Goal: Information Seeking & Learning: Learn about a topic

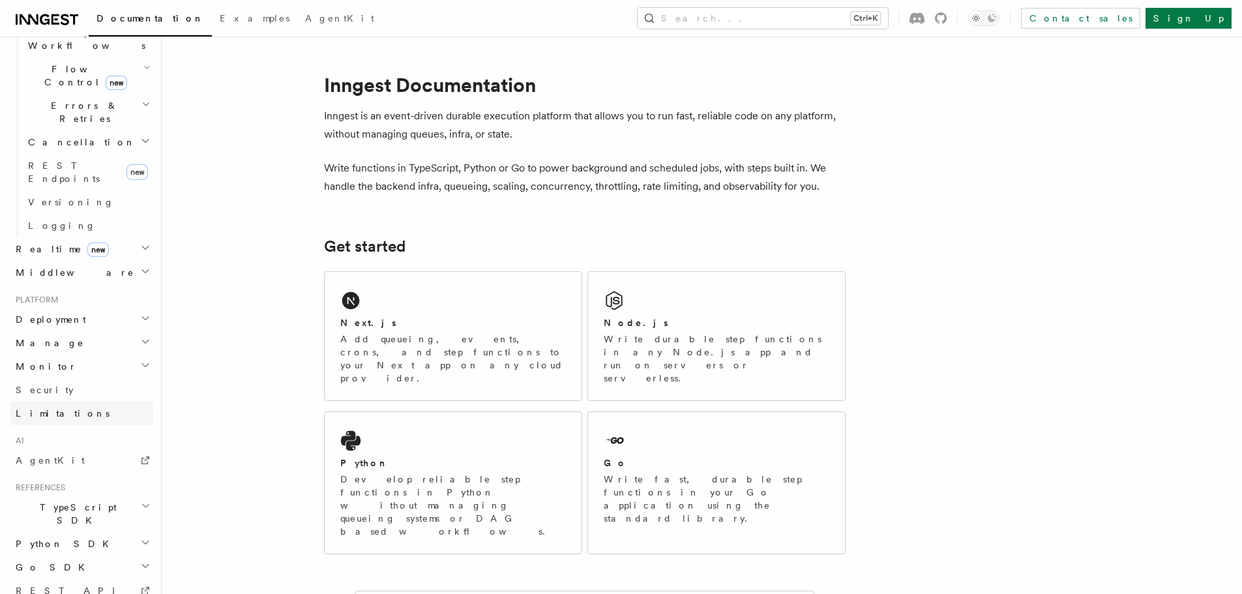
scroll to position [326, 0]
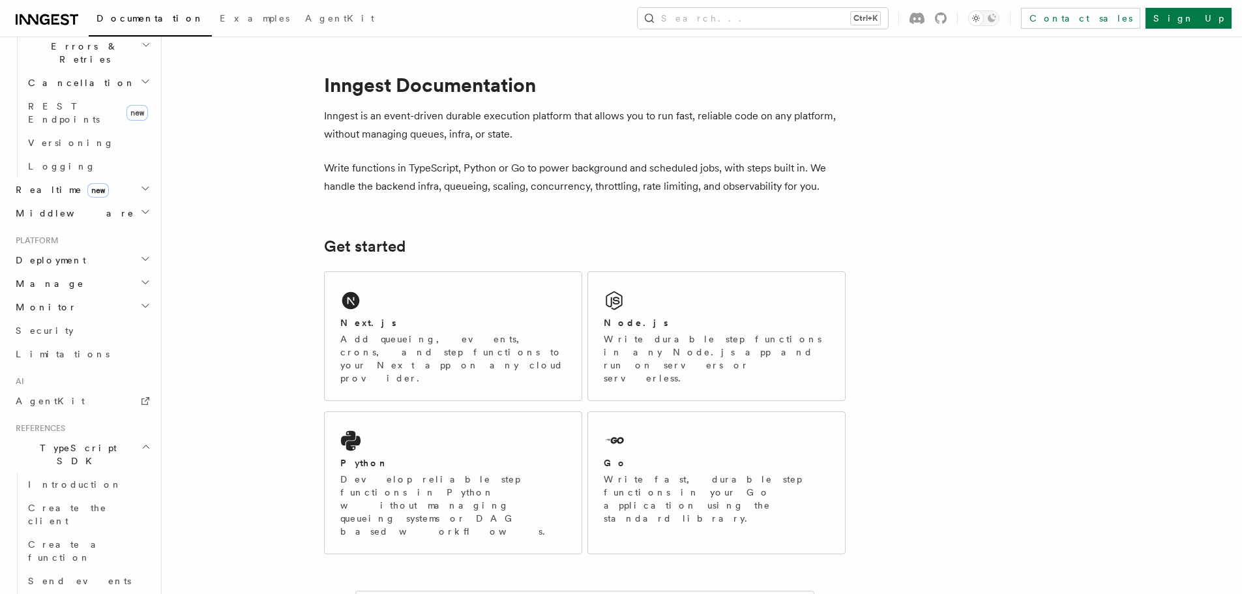
scroll to position [522, 0]
click at [79, 467] on link "Introduction" at bounding box center [88, 478] width 130 height 23
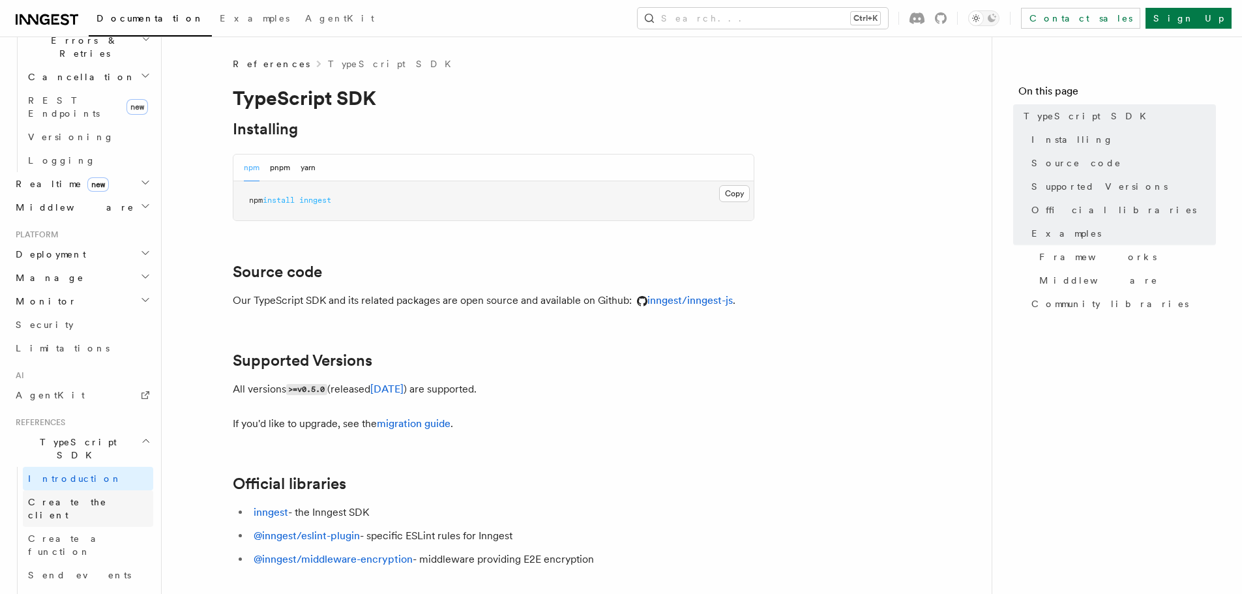
click at [52, 490] on link "Create the client" at bounding box center [88, 508] width 130 height 37
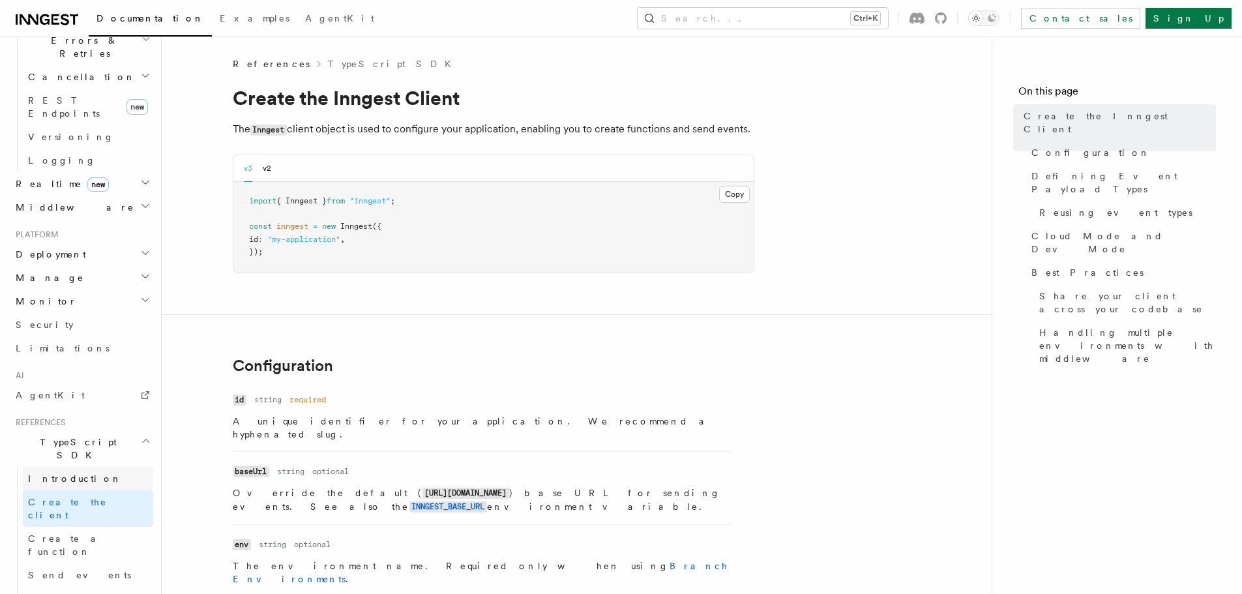
click at [66, 472] on span "Introduction" at bounding box center [75, 478] width 94 height 13
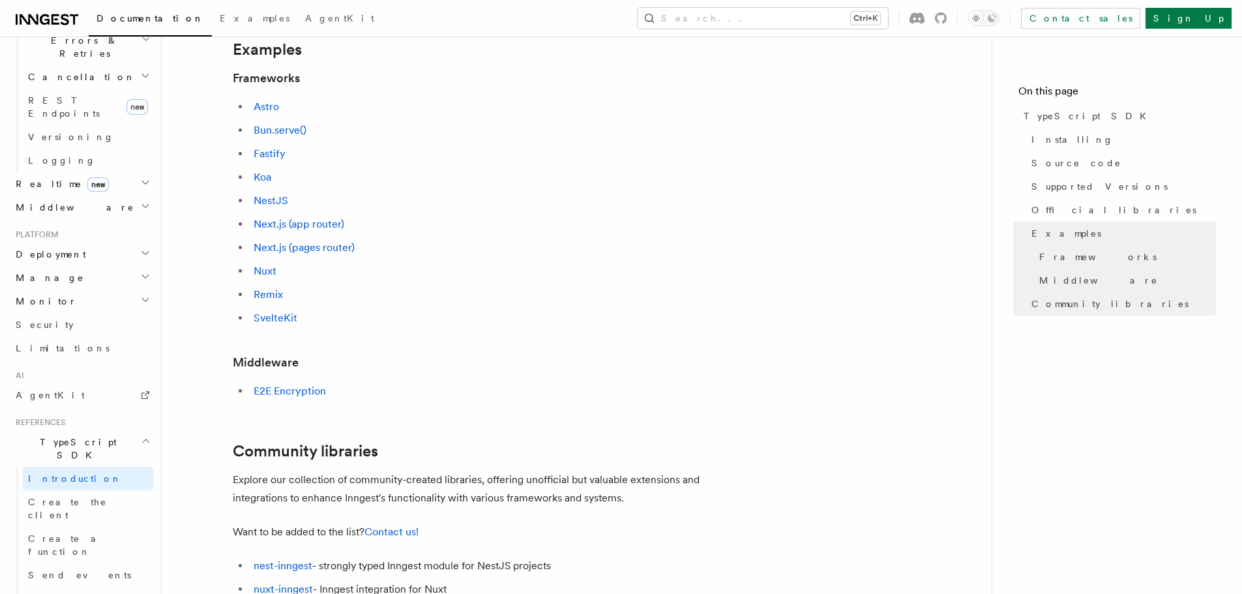
scroll to position [374, 0]
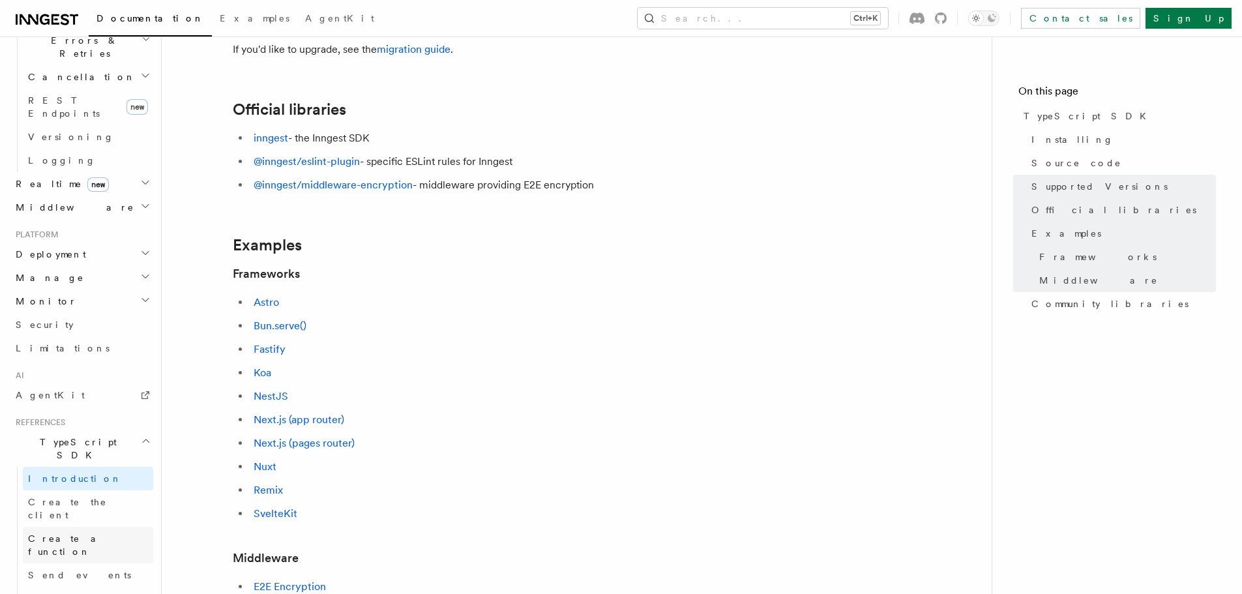
click at [54, 534] on span "Create a function" at bounding box center [67, 545] width 78 height 23
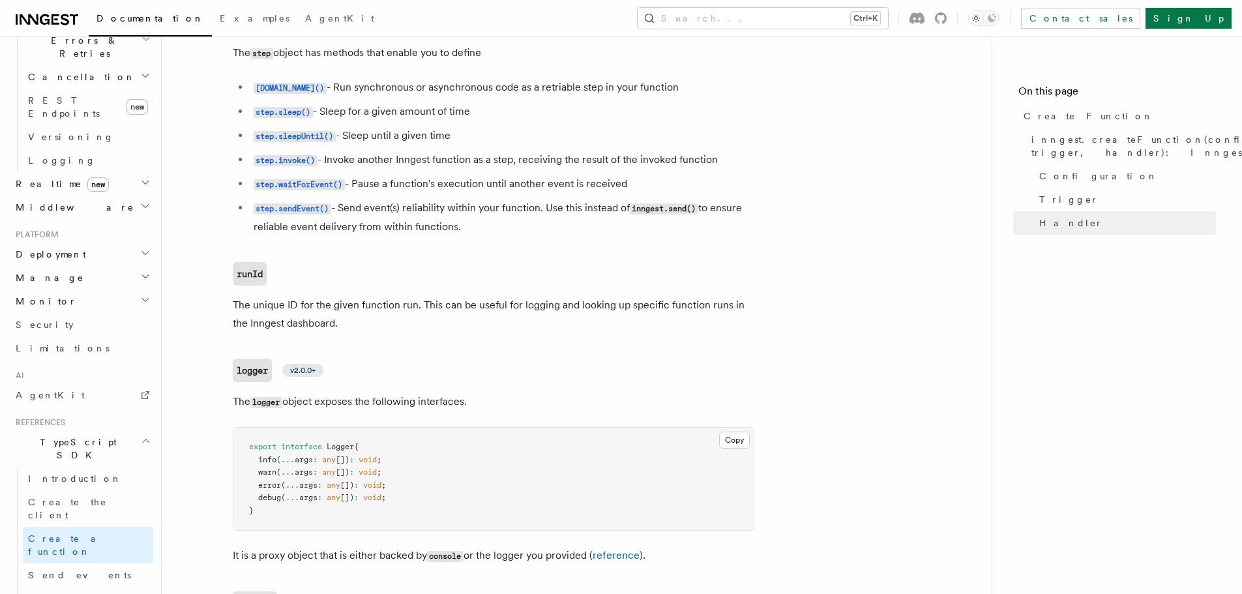
scroll to position [2935, 0]
click at [89, 564] on link "Send events" at bounding box center [88, 575] width 130 height 23
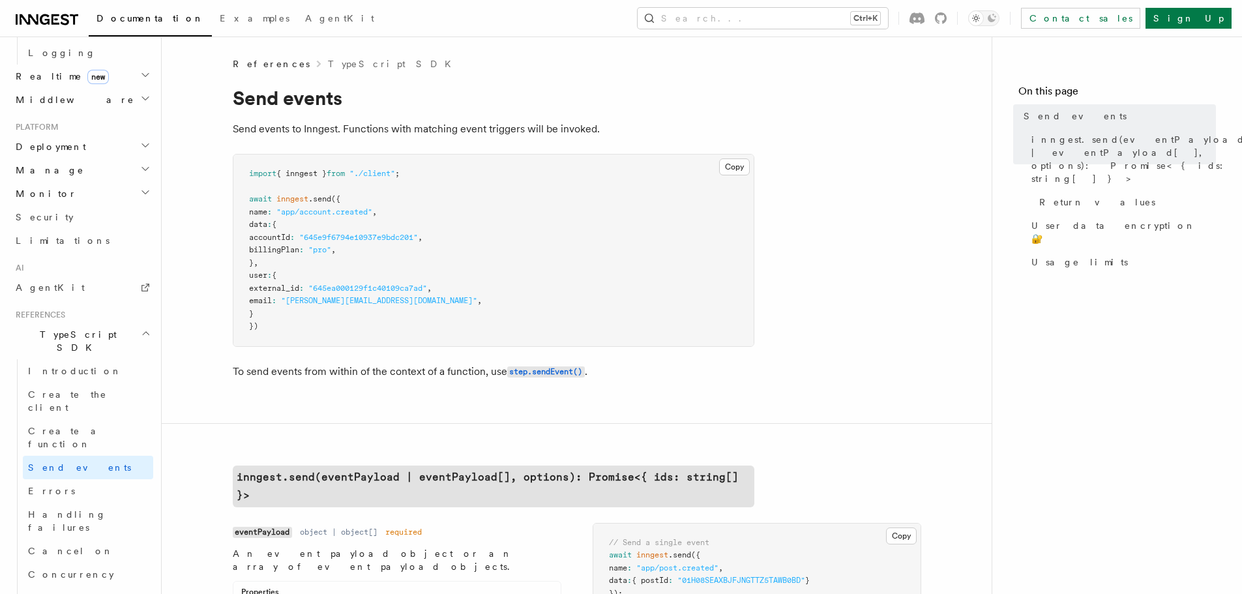
scroll to position [652, 0]
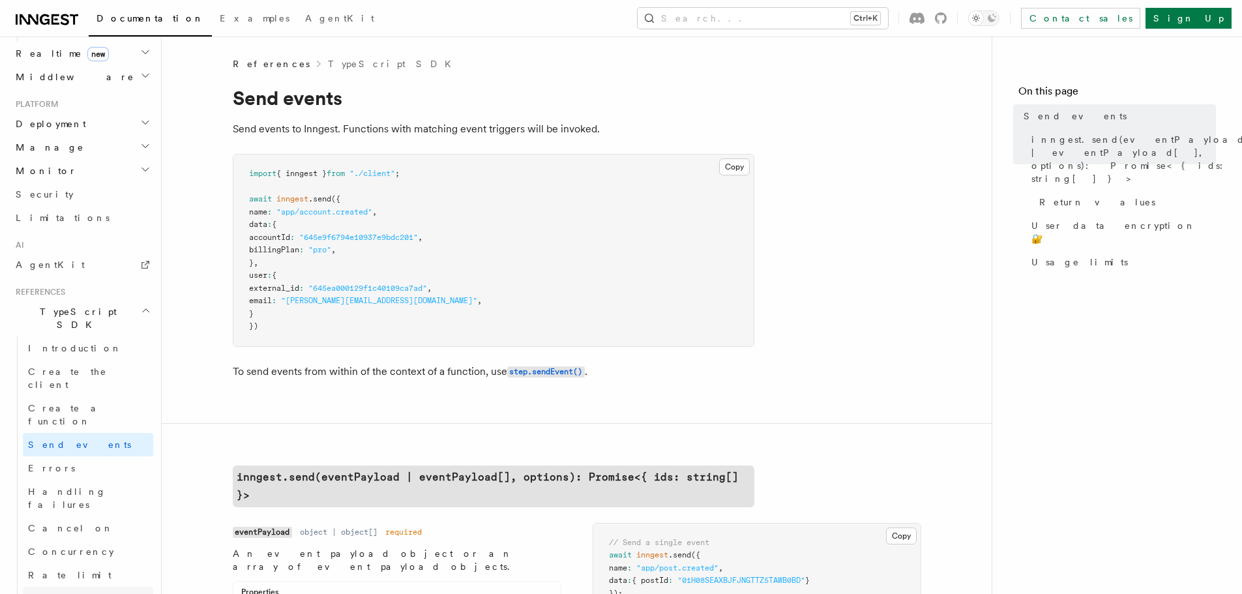
click at [81, 587] on link "[PERSON_NAME]" at bounding box center [88, 598] width 130 height 23
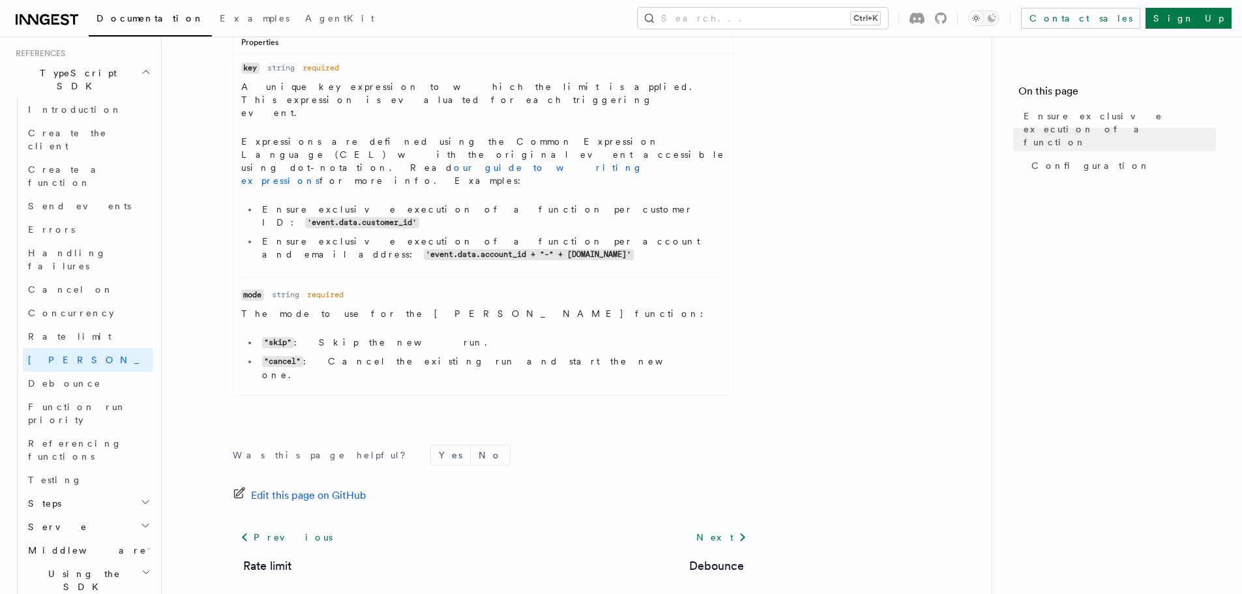
scroll to position [898, 0]
click at [97, 395] on span "Function run priority" at bounding box center [77, 406] width 98 height 23
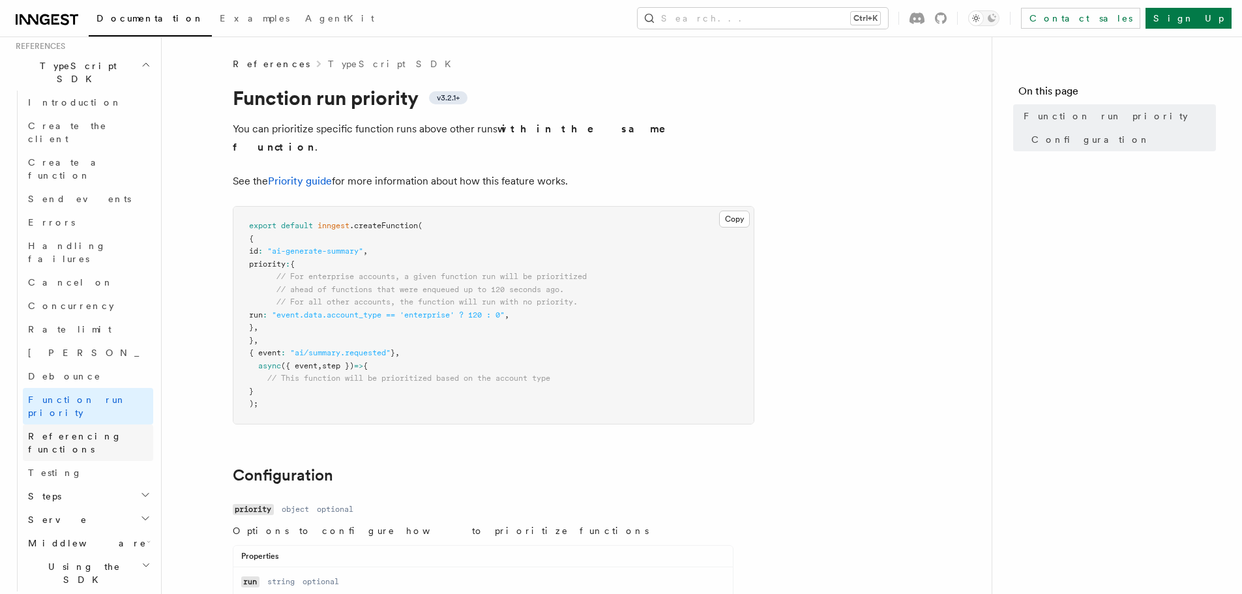
click at [92, 431] on span "Referencing functions" at bounding box center [75, 442] width 94 height 23
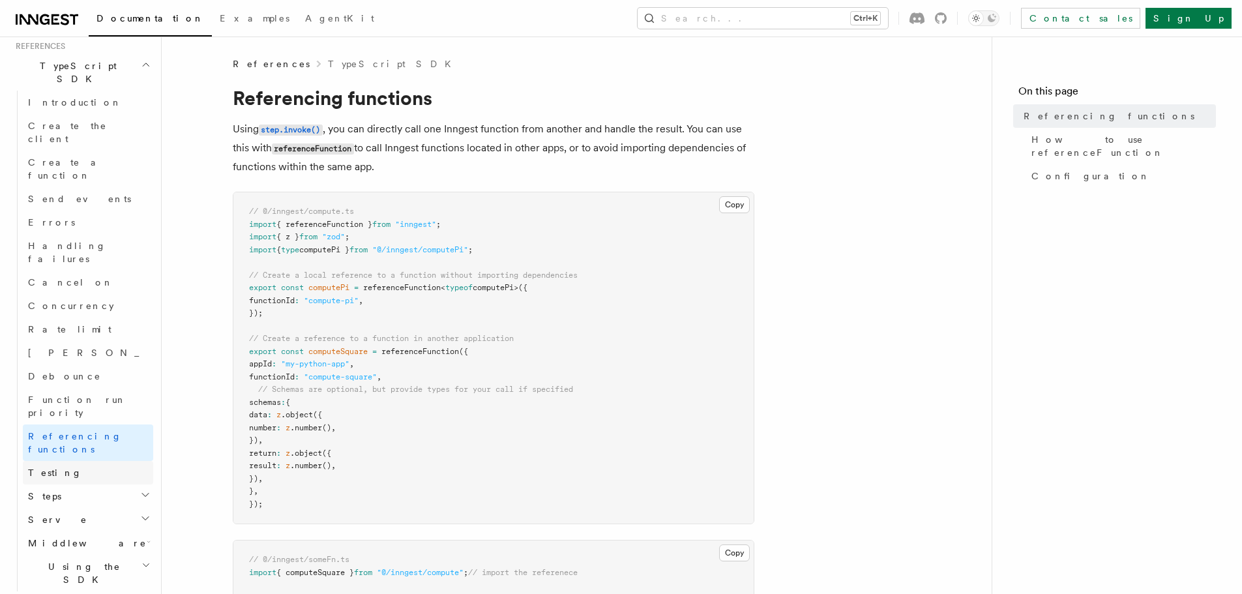
click at [81, 461] on link "Testing" at bounding box center [88, 472] width 130 height 23
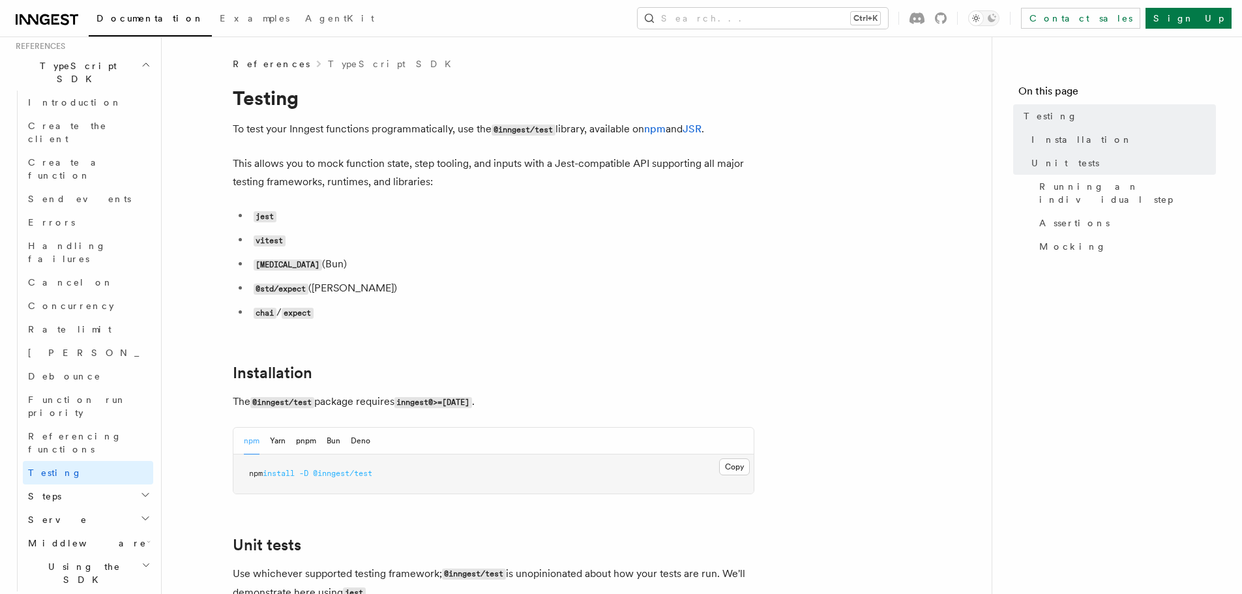
click at [73, 485] on h2 "Steps" at bounding box center [88, 496] width 130 height 23
click at [78, 515] on span "[DOMAIN_NAME]()" at bounding box center [79, 520] width 78 height 10
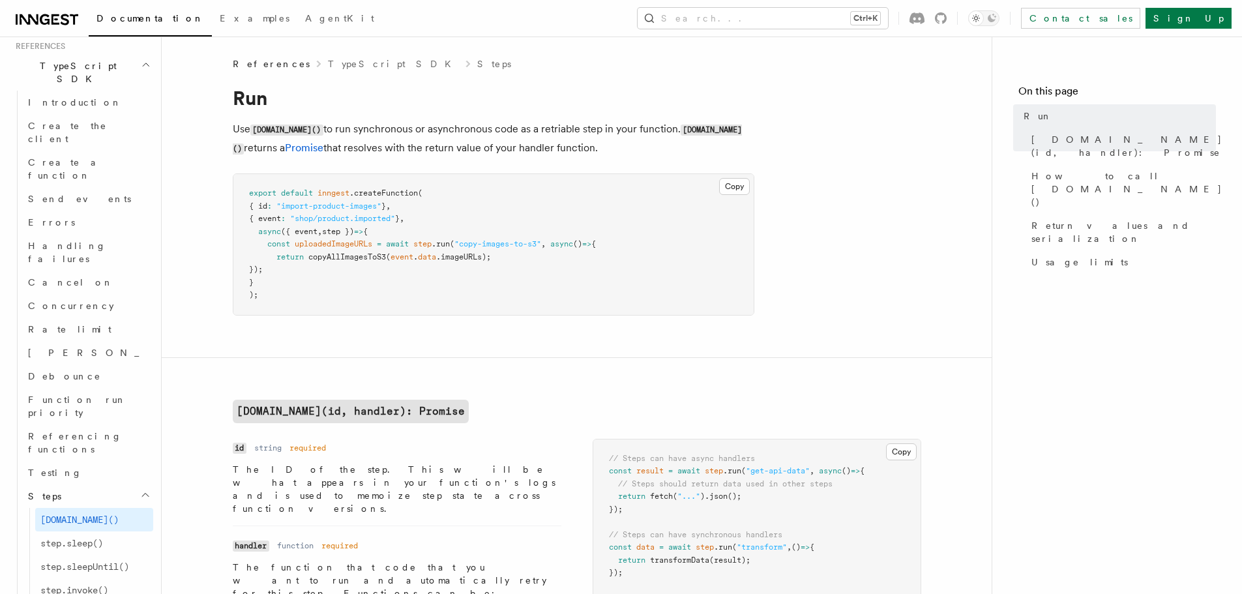
click at [70, 485] on h2 "Steps" at bounding box center [88, 496] width 130 height 23
click at [63, 485] on h2 "Steps" at bounding box center [88, 496] width 130 height 23
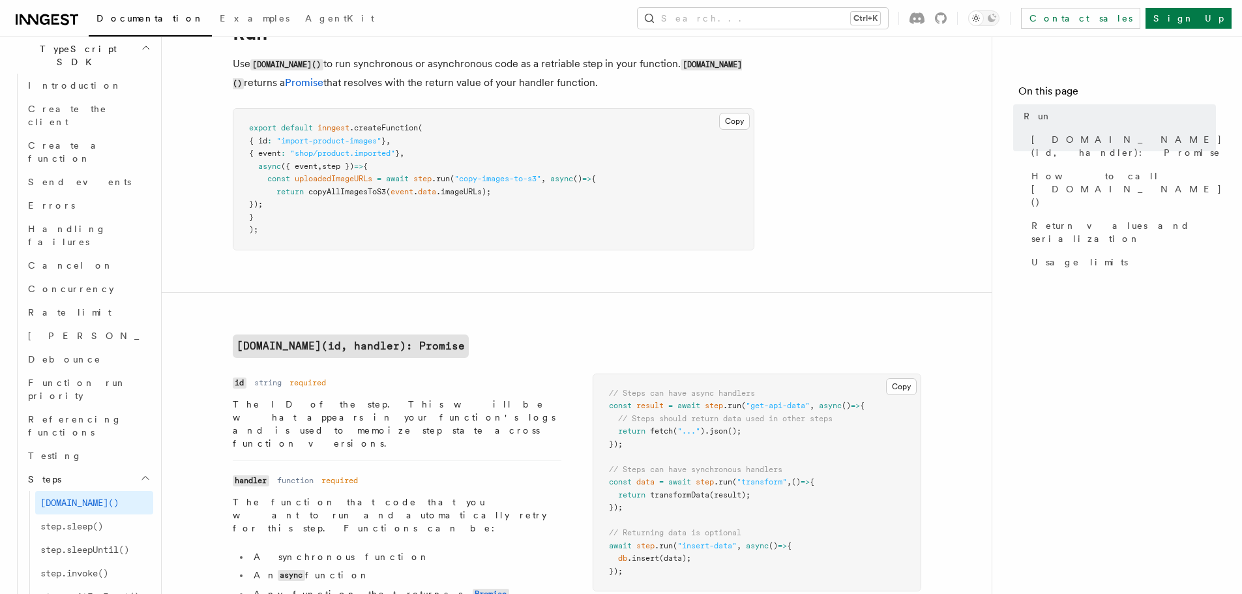
scroll to position [963, 0]
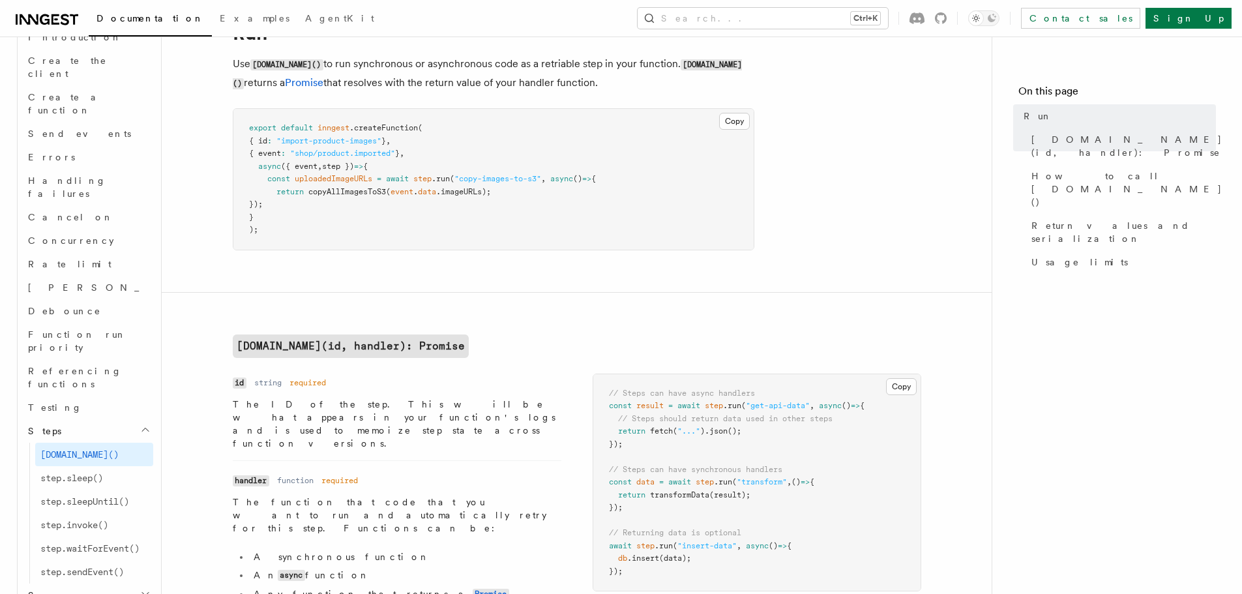
click at [113, 584] on h2 "Serve" at bounding box center [88, 595] width 130 height 23
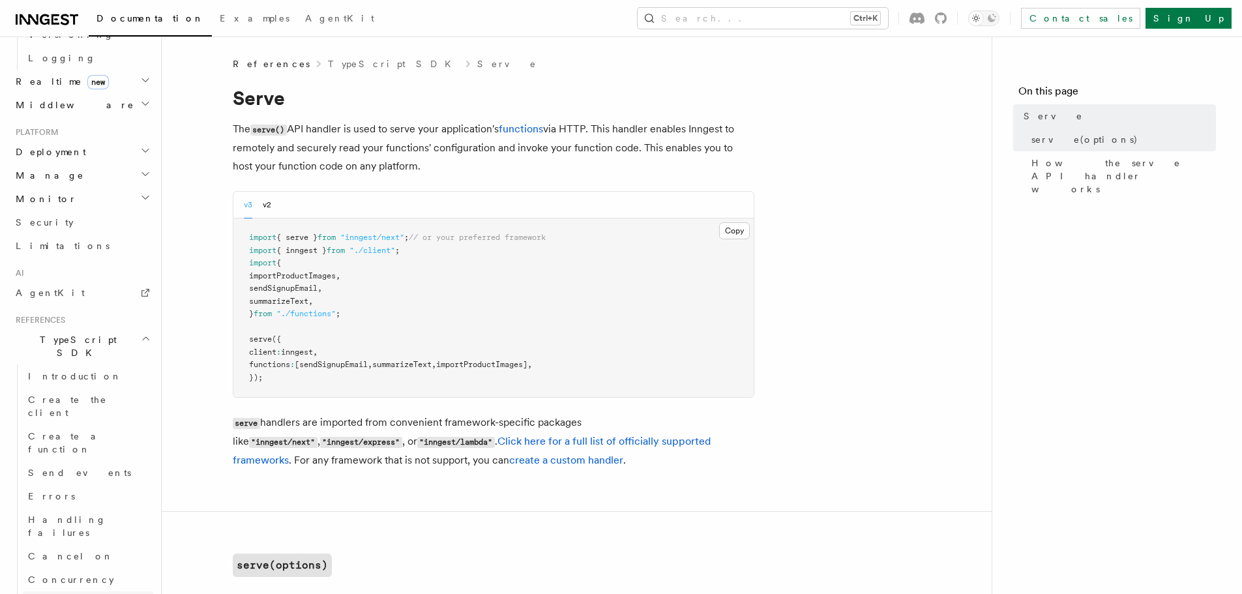
scroll to position [619, 0]
click at [61, 376] on span "Introduction" at bounding box center [75, 381] width 94 height 10
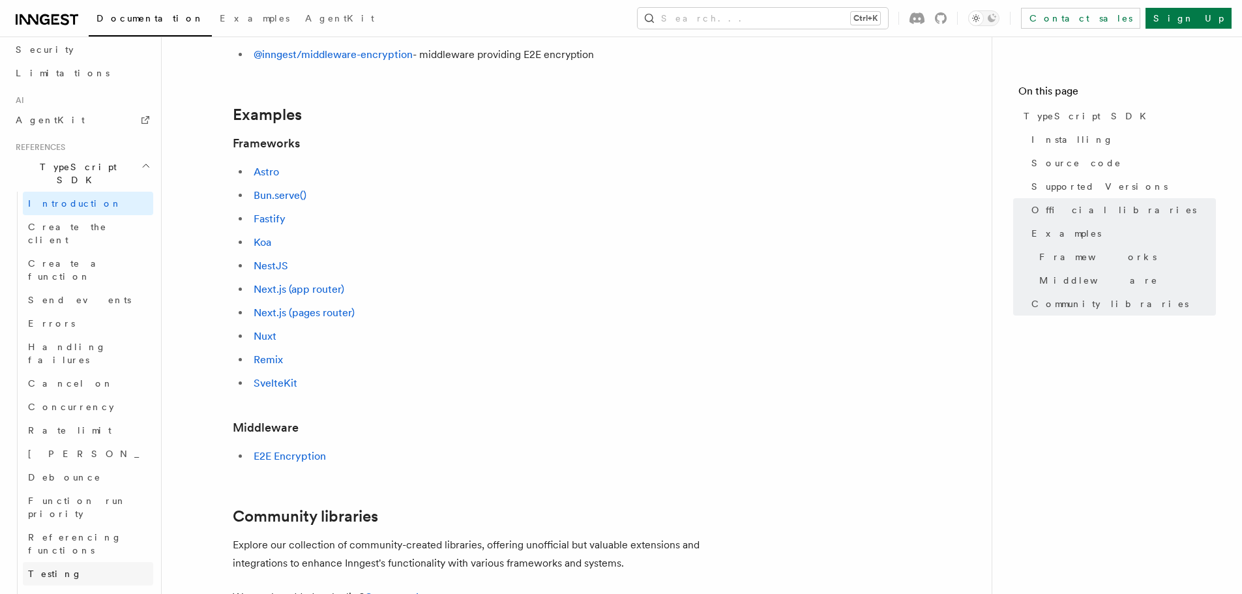
scroll to position [815, 0]
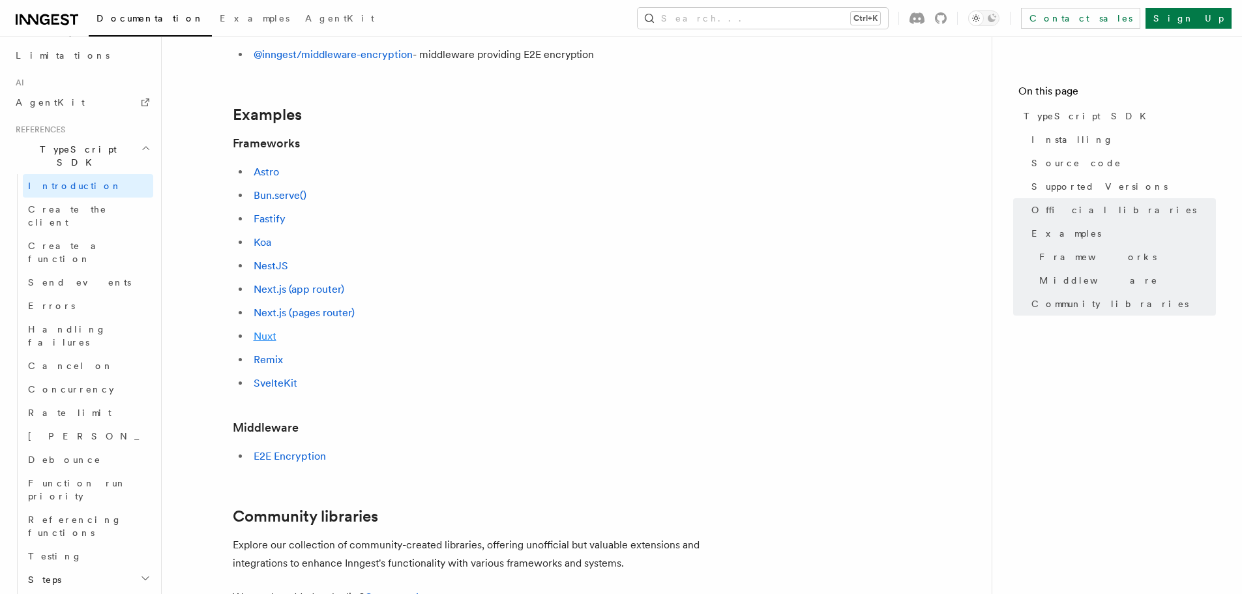
click at [263, 335] on link "Nuxt" at bounding box center [265, 336] width 23 height 12
click at [492, 284] on li "Next.js (app router)" at bounding box center [502, 289] width 505 height 18
click at [76, 592] on h2 "Serve" at bounding box center [88, 603] width 130 height 23
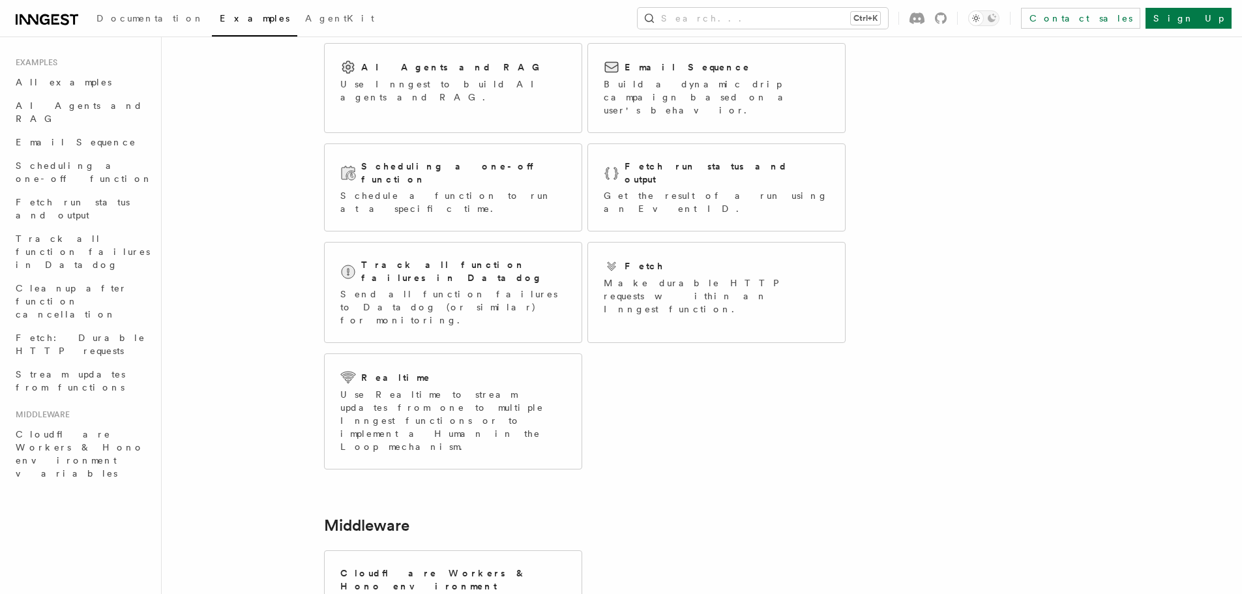
scroll to position [102, 0]
click at [423, 95] on div "AI Agents and RAG Use Inngest to build AI agents and RAG." at bounding box center [453, 82] width 257 height 76
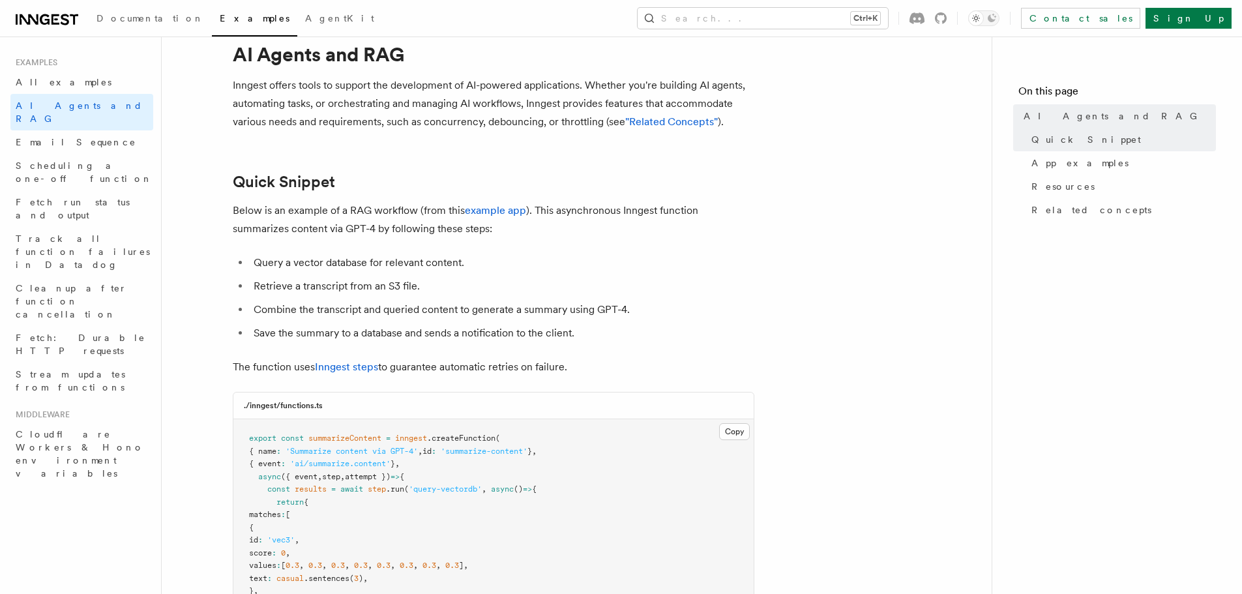
scroll to position [130, 0]
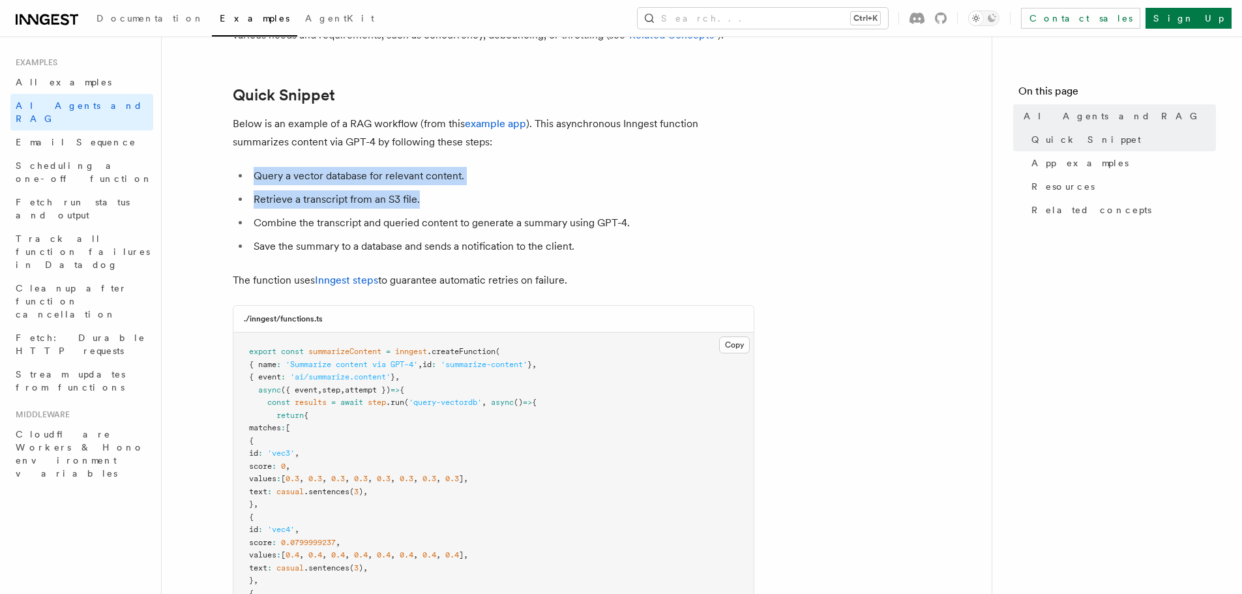
drag, startPoint x: 252, startPoint y: 173, endPoint x: 458, endPoint y: 185, distance: 205.8
click at [458, 185] on ul "Query a vector database for relevant content. Retrieve a transcript from an S3 …" at bounding box center [494, 211] width 522 height 89
click at [473, 186] on ul "Query a vector database for relevant content. Retrieve a transcript from an S3 …" at bounding box center [494, 211] width 522 height 89
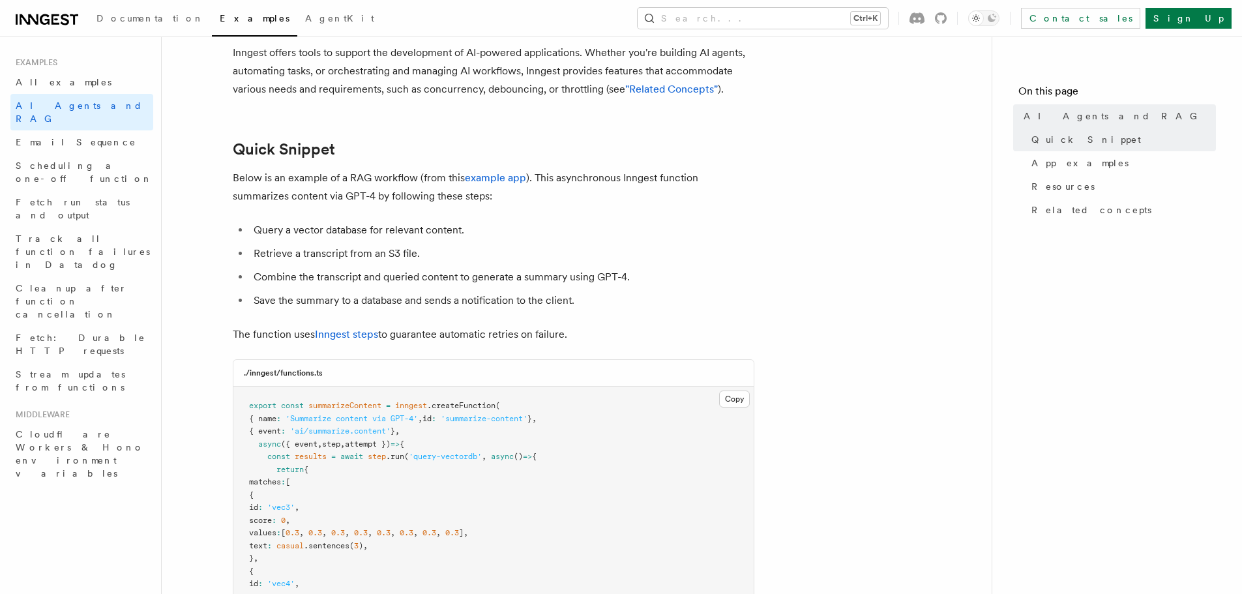
scroll to position [0, 0]
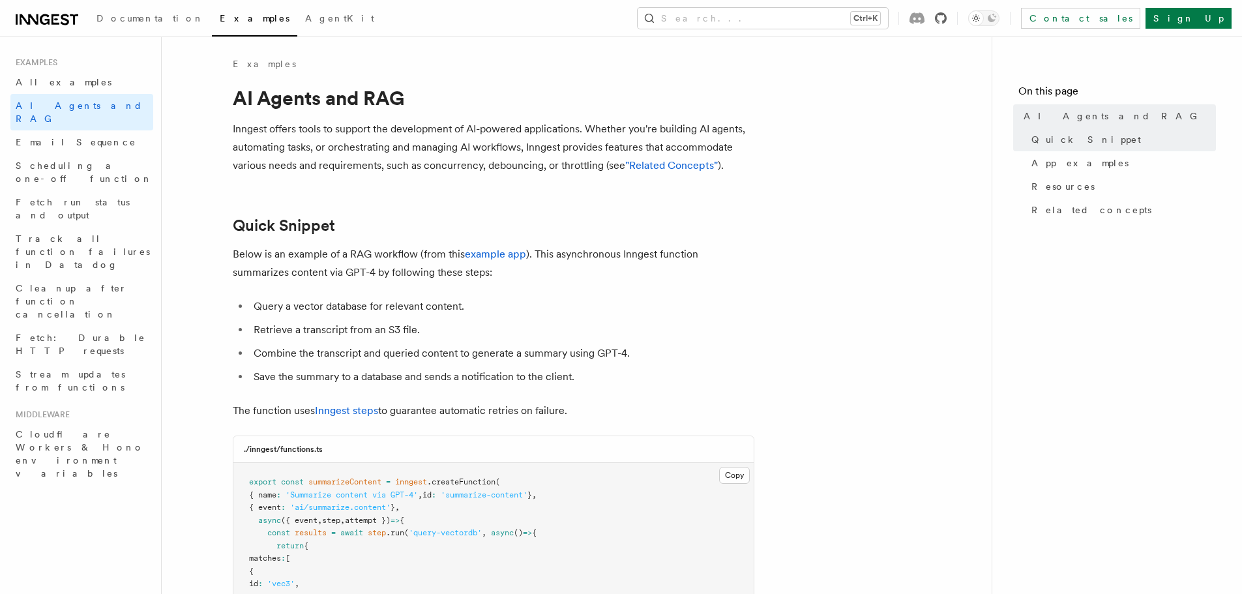
click at [947, 19] on icon at bounding box center [941, 18] width 12 height 12
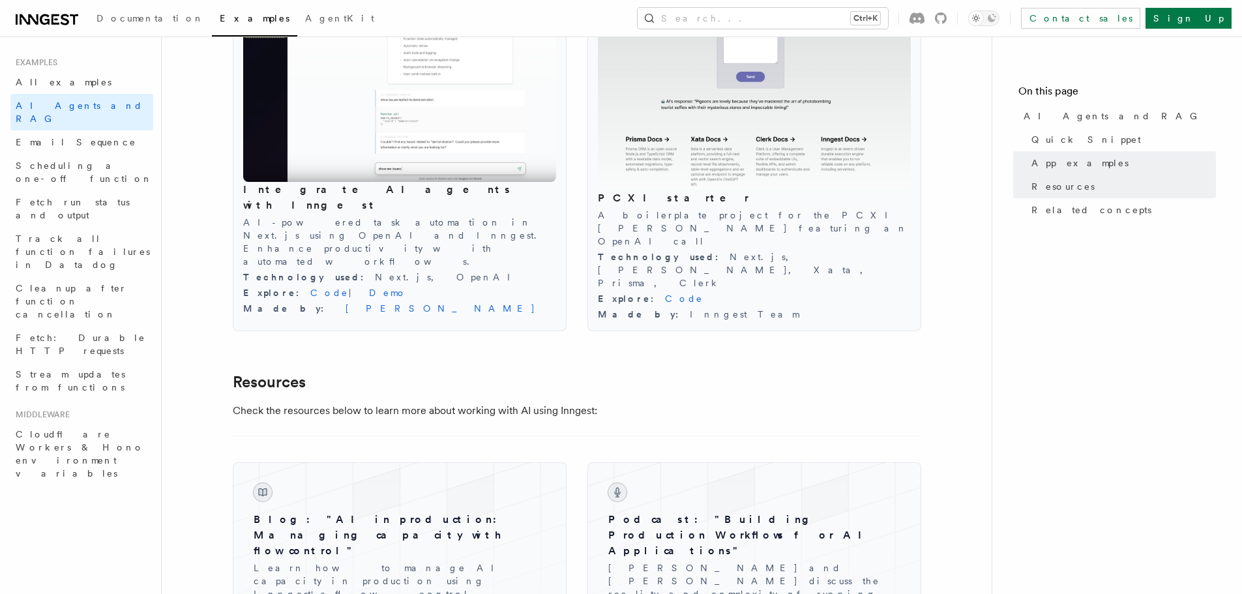
scroll to position [1500, 0]
click at [80, 160] on link "Scheduling a one-off function" at bounding box center [81, 172] width 143 height 37
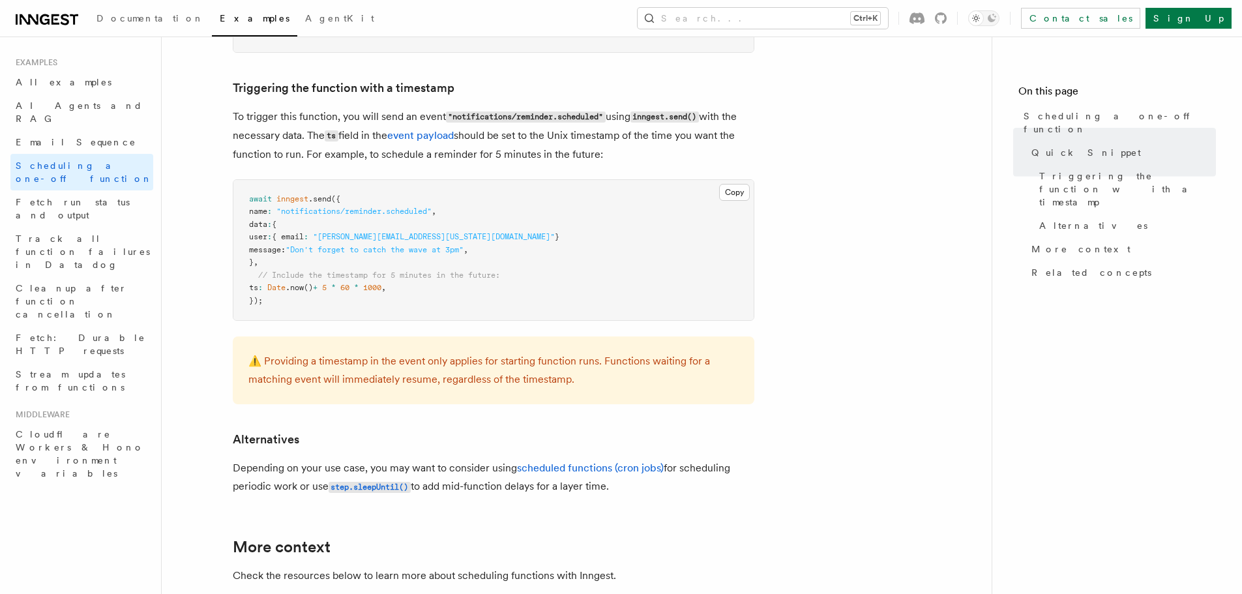
scroll to position [522, 0]
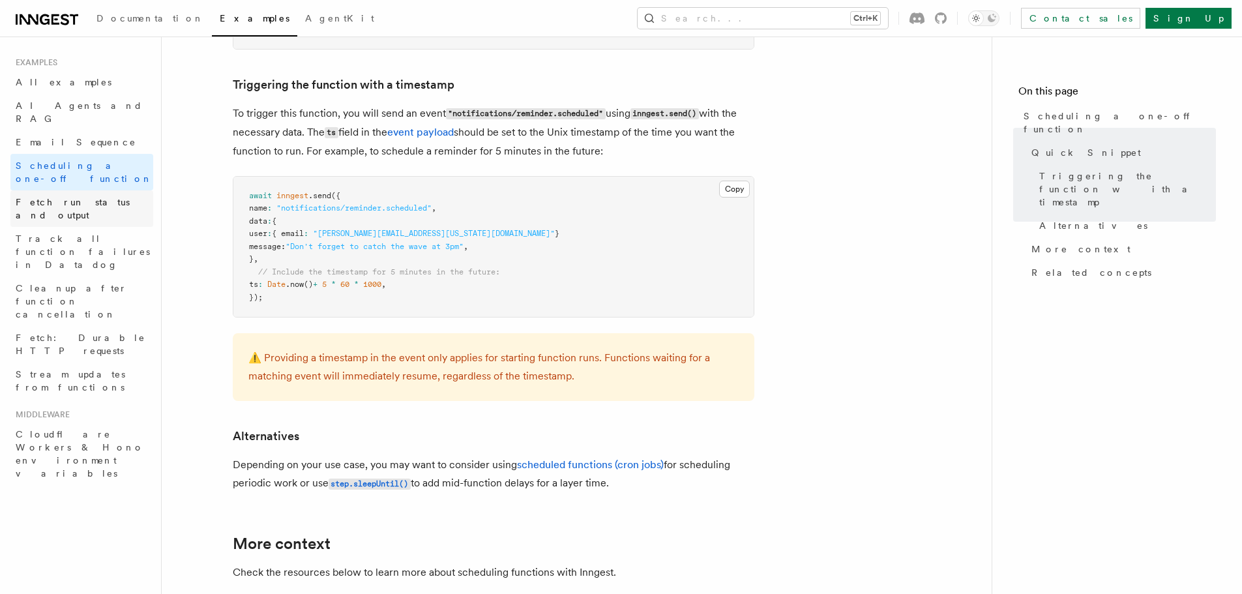
click at [57, 197] on span "Fetch run status and output" at bounding box center [73, 208] width 114 height 23
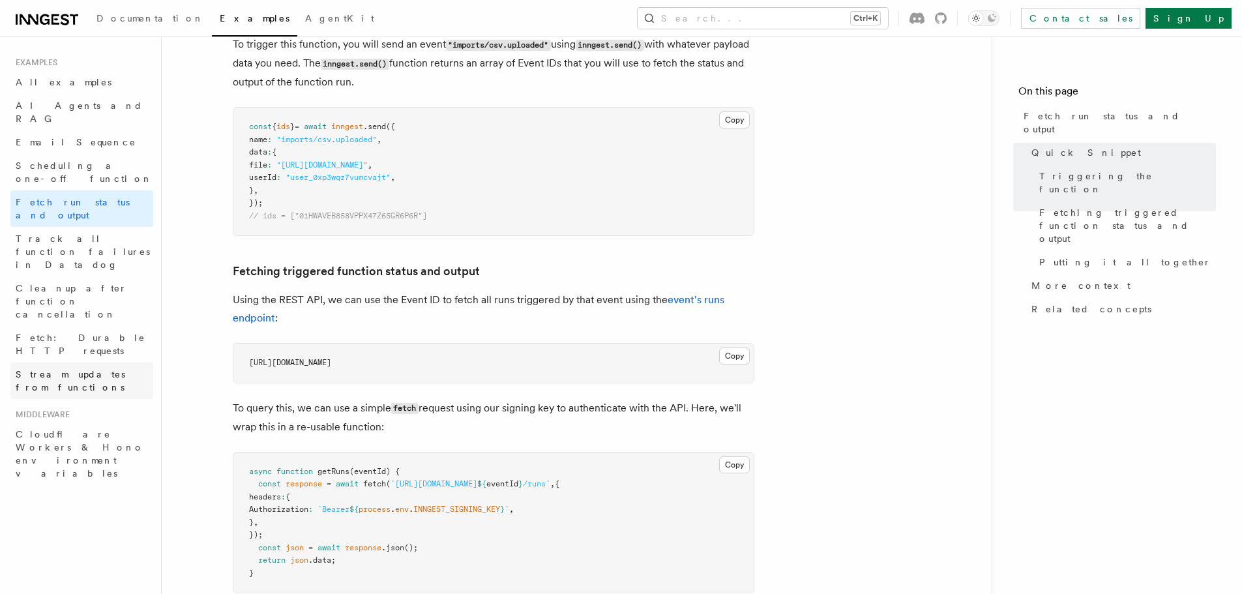
scroll to position [717, 0]
